Goal: Navigation & Orientation: Find specific page/section

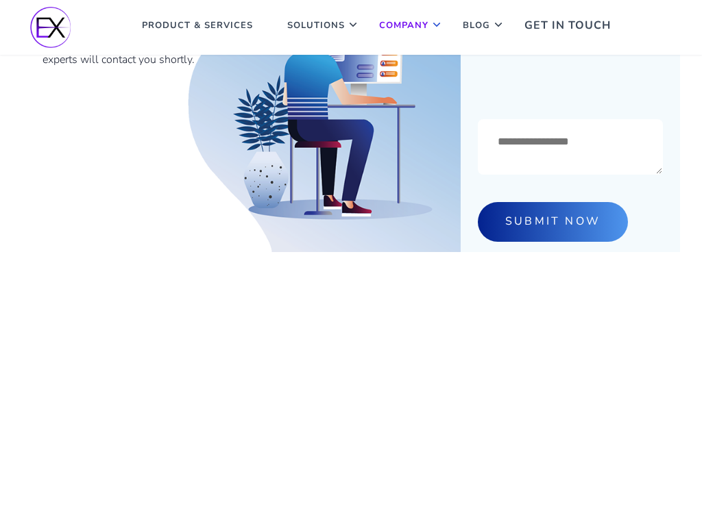
scroll to position [915, 0]
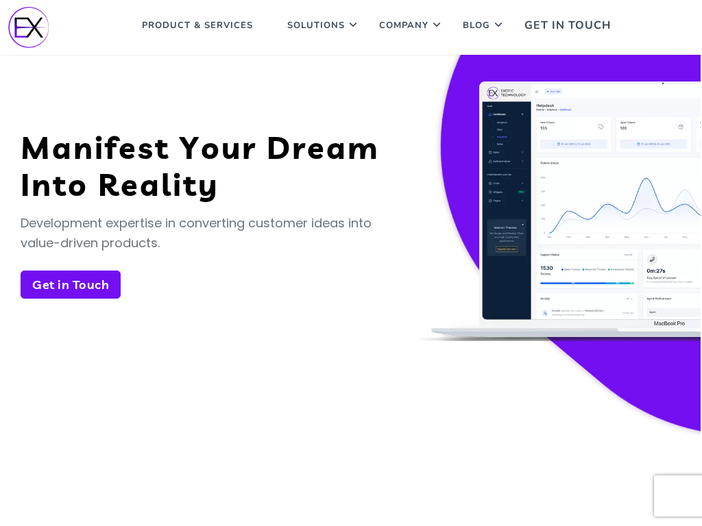
scroll to position [5226, 0]
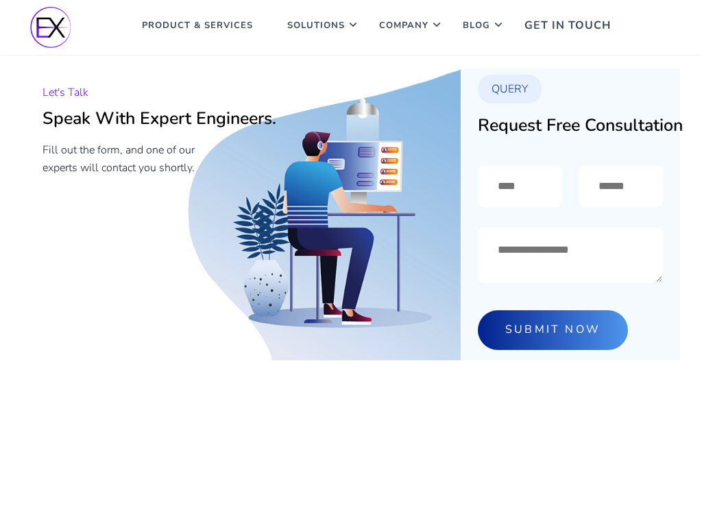
scroll to position [606, 0]
